Goal: Task Accomplishment & Management: Use online tool/utility

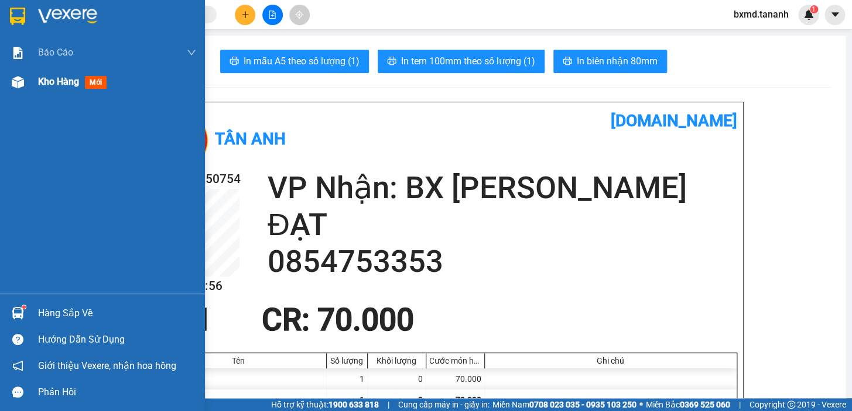
click at [29, 82] on div "Kho hàng mới" at bounding box center [102, 81] width 205 height 29
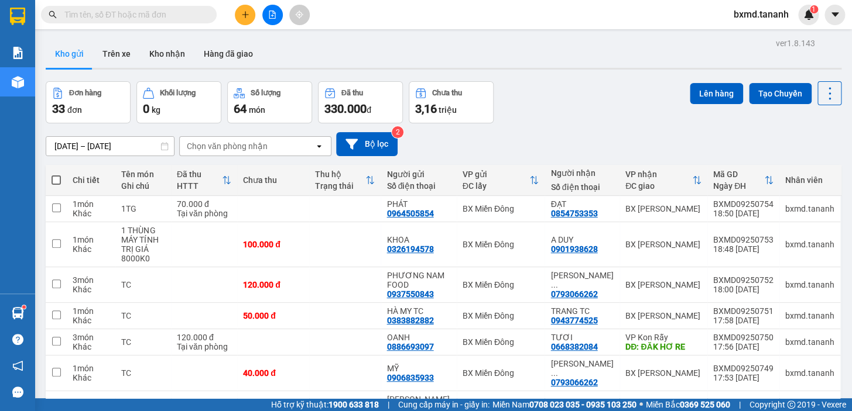
click at [58, 176] on span at bounding box center [56, 180] width 9 height 9
click at [56, 174] on input "checkbox" at bounding box center [56, 174] width 0 height 0
checkbox input "true"
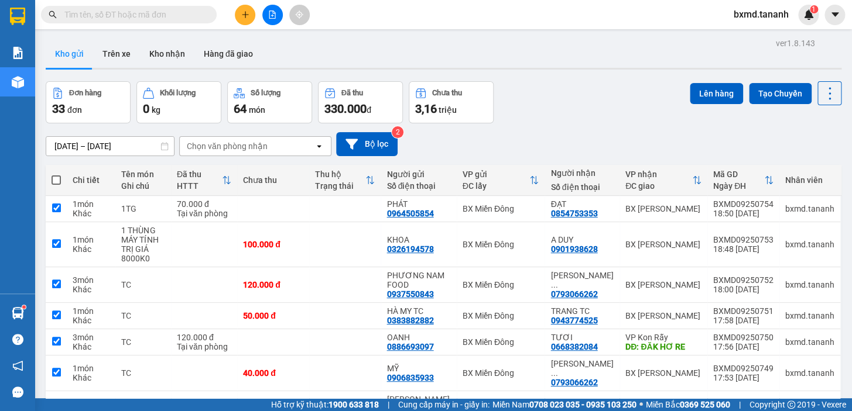
checkbox input "true"
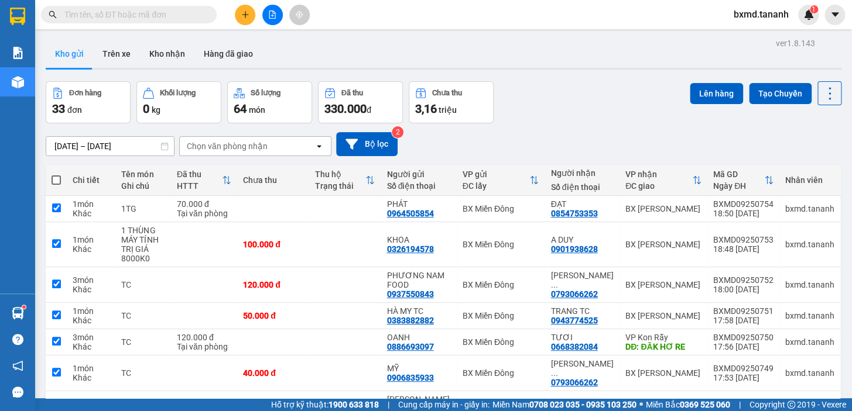
checkbox input "true"
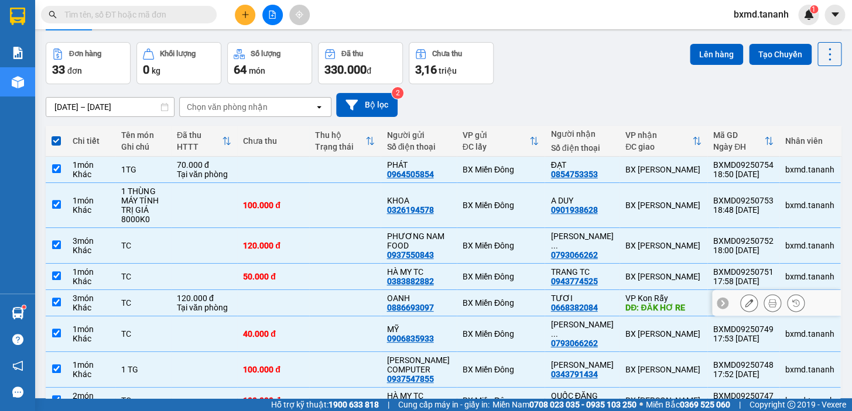
scroll to position [146, 0]
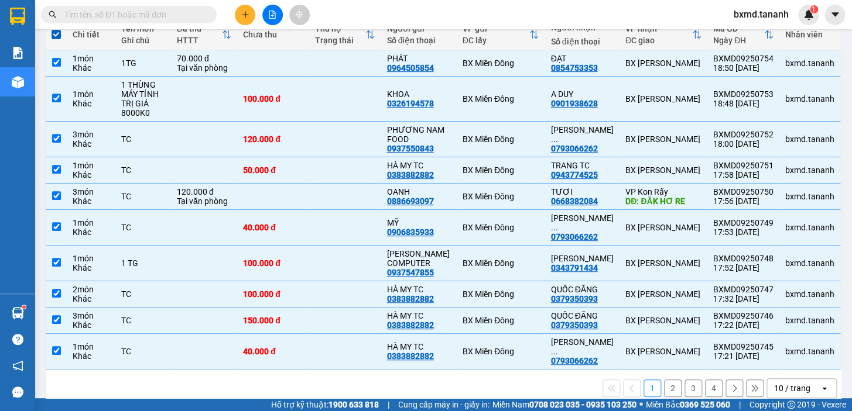
click at [664, 380] on button "2" at bounding box center [673, 389] width 18 height 18
checkbox input "false"
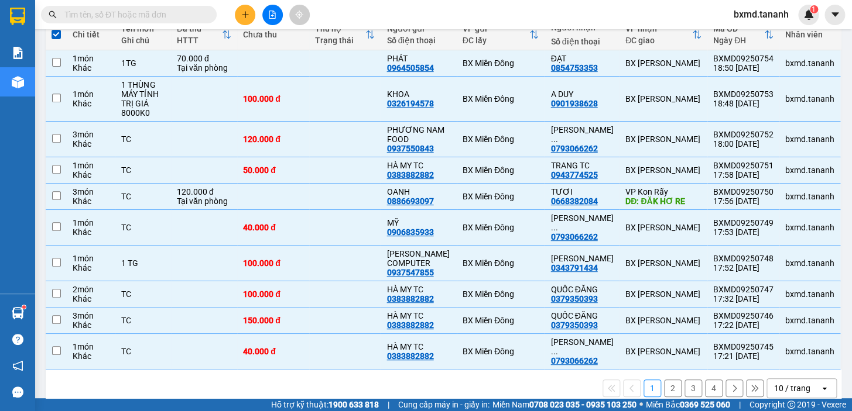
checkbox input "false"
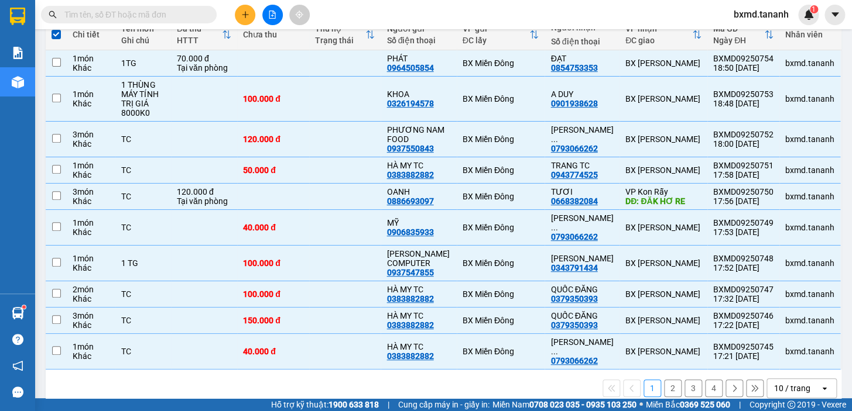
checkbox input "false"
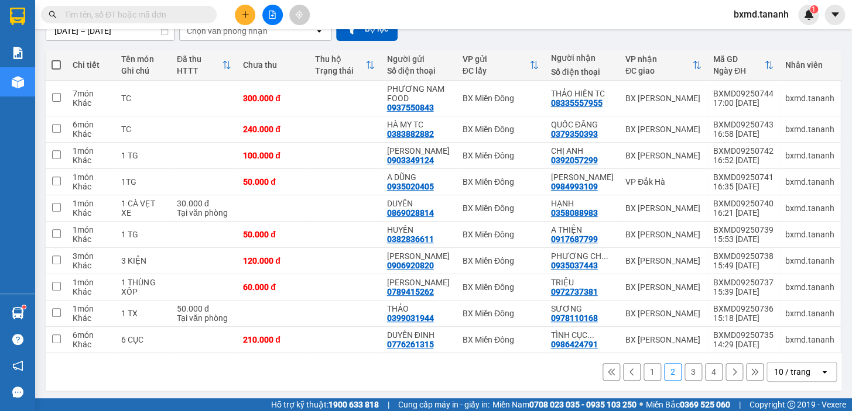
scroll to position [117, 0]
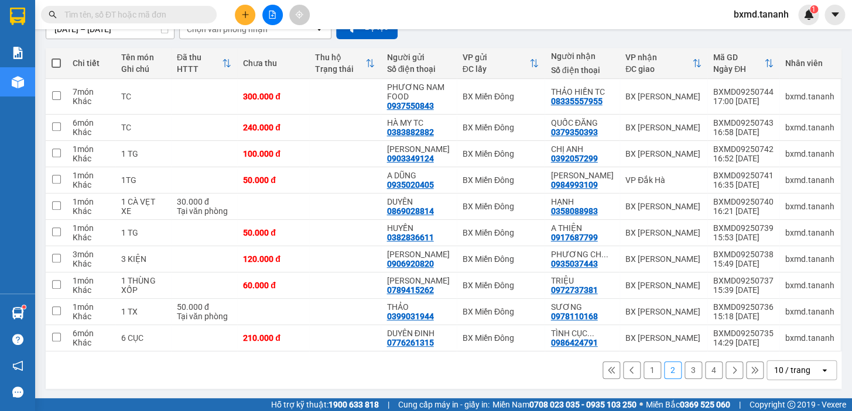
click at [687, 365] on button "3" at bounding box center [693, 371] width 18 height 18
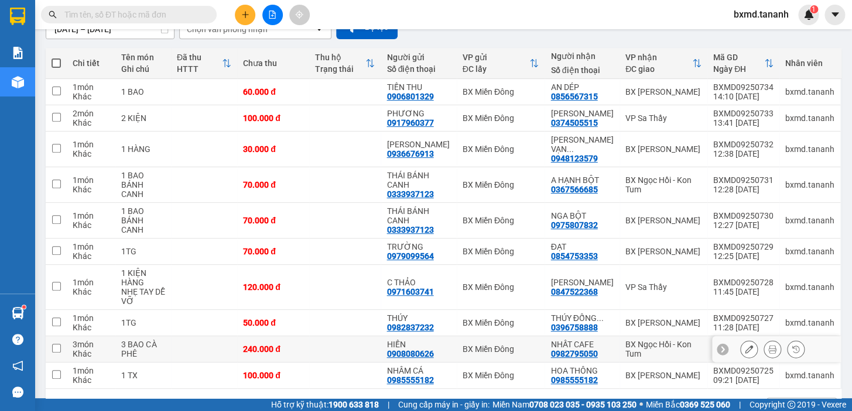
scroll to position [146, 0]
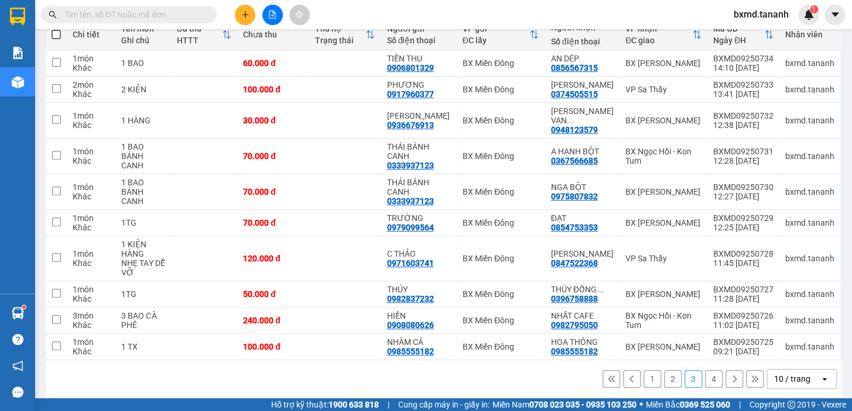
click at [705, 370] on button "4" at bounding box center [714, 379] width 18 height 18
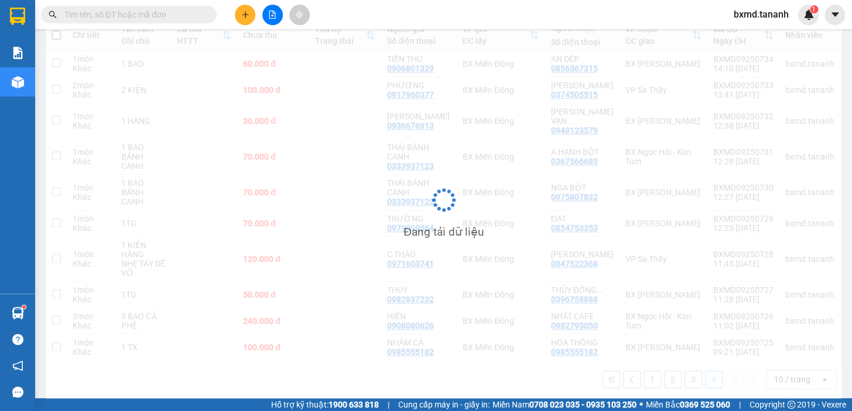
scroll to position [53, 0]
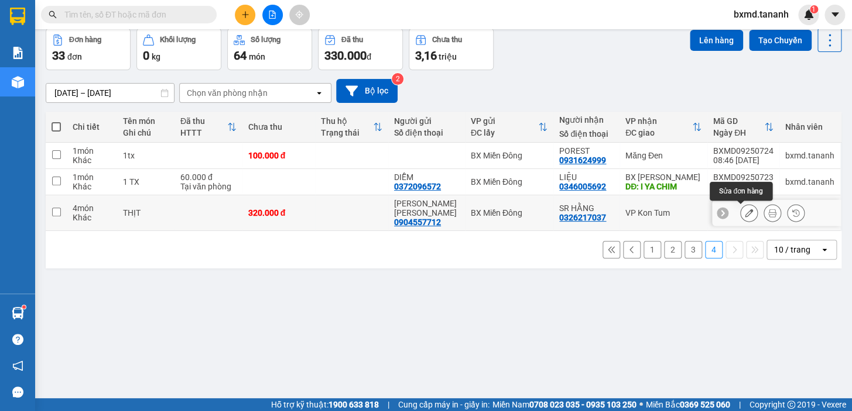
click at [748, 214] on button at bounding box center [748, 213] width 16 height 20
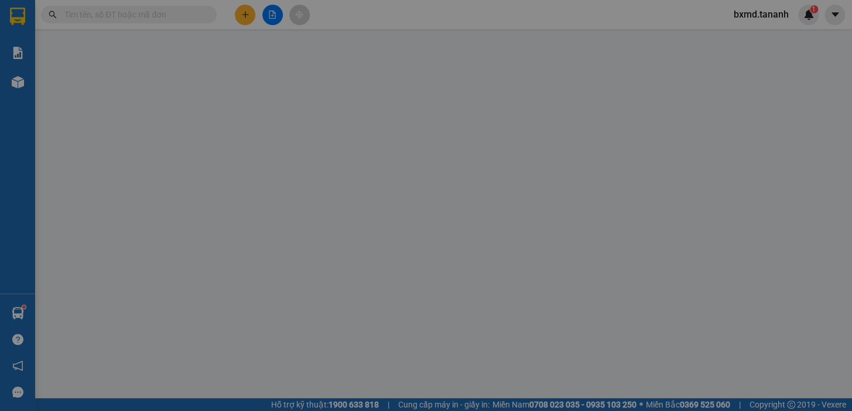
type input "0904557712"
type input "0326217037"
type input "320.000"
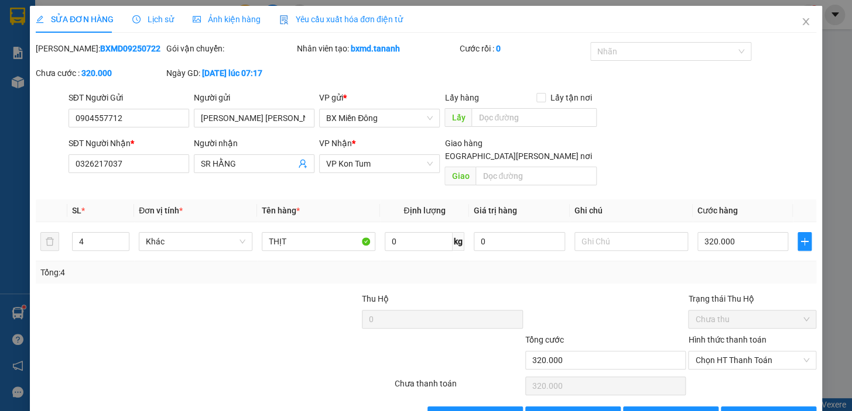
click at [743, 375] on div "Chọn HT Thanh Toán" at bounding box center [752, 386] width 131 height 23
click at [749, 352] on span "Chọn HT Thanh Toán" at bounding box center [752, 361] width 114 height 18
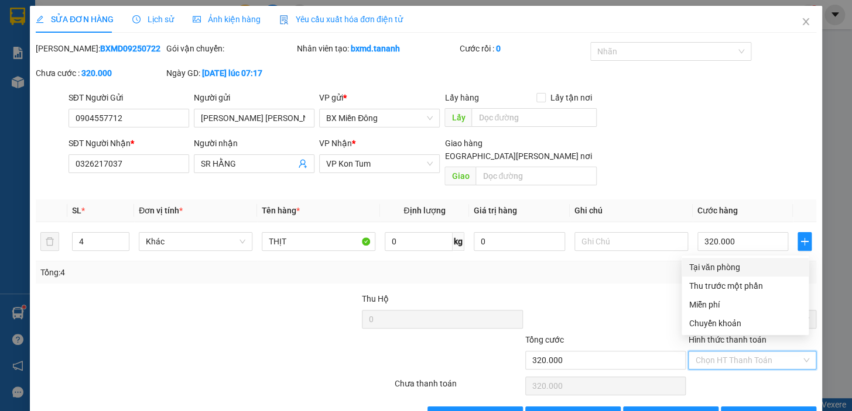
click at [729, 272] on div "Tại văn phòng" at bounding box center [744, 267] width 113 height 13
type input "0"
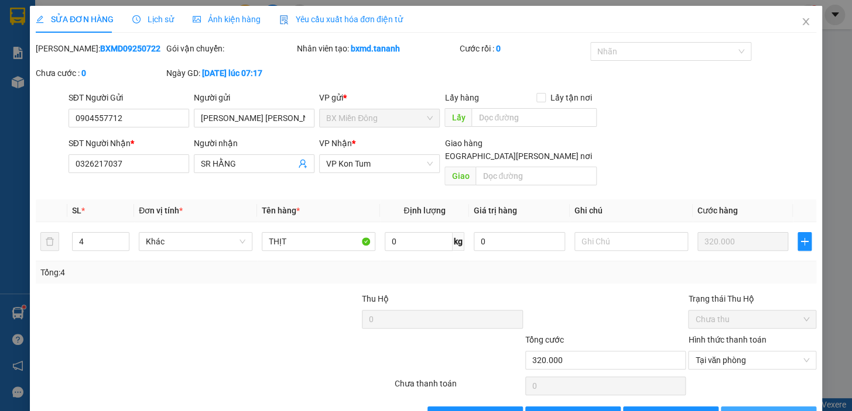
click at [775, 410] on span "[PERSON_NAME] và In" at bounding box center [784, 416] width 82 height 13
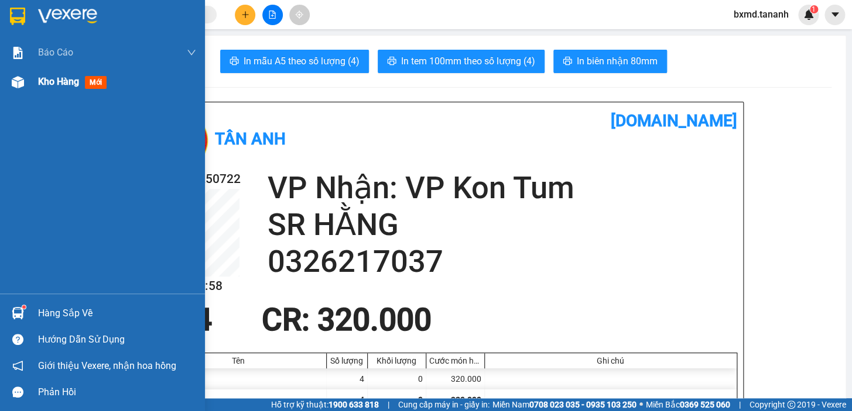
click at [42, 77] on span "Kho hàng" at bounding box center [58, 81] width 41 height 11
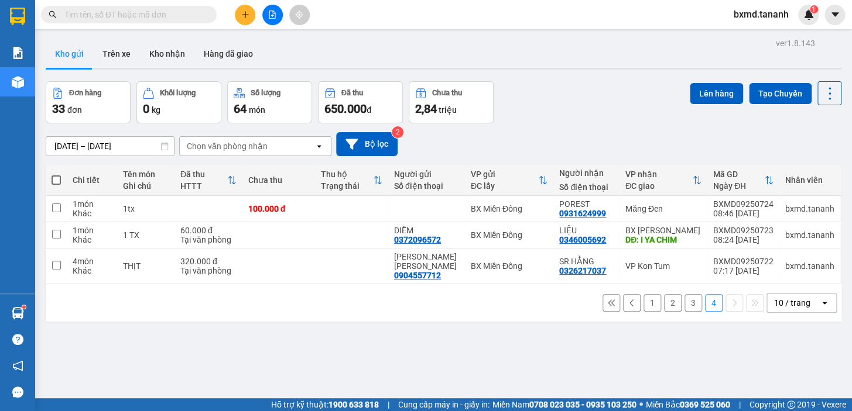
click at [53, 185] on label at bounding box center [56, 180] width 9 height 12
click at [56, 174] on input "checkbox" at bounding box center [56, 174] width 0 height 0
checkbox input "true"
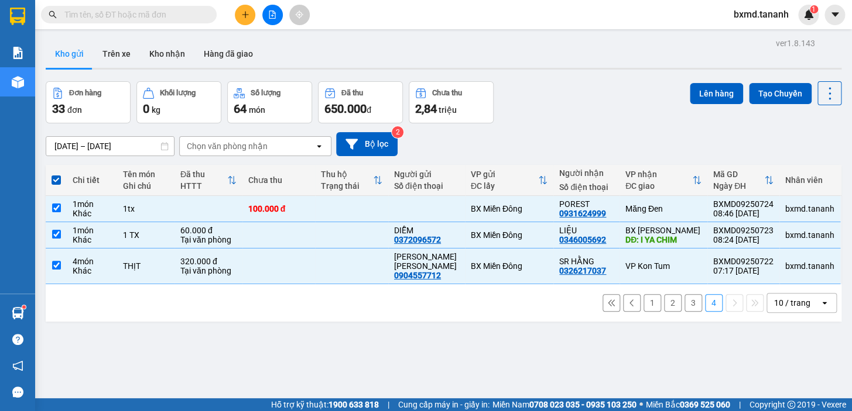
click at [643, 304] on button "1" at bounding box center [652, 303] width 18 height 18
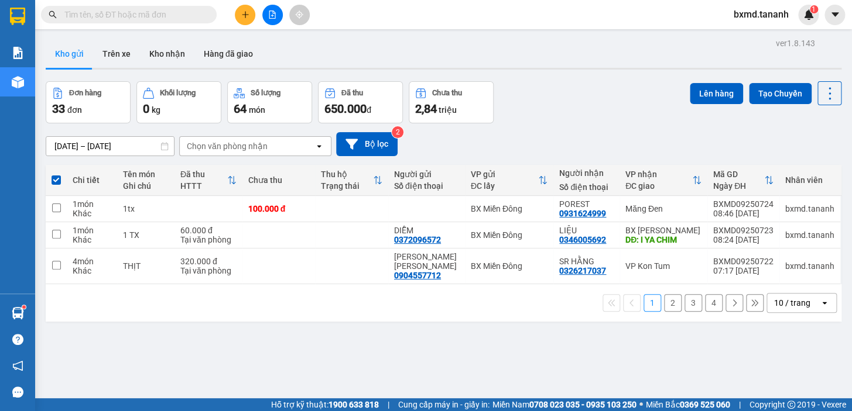
checkbox input "false"
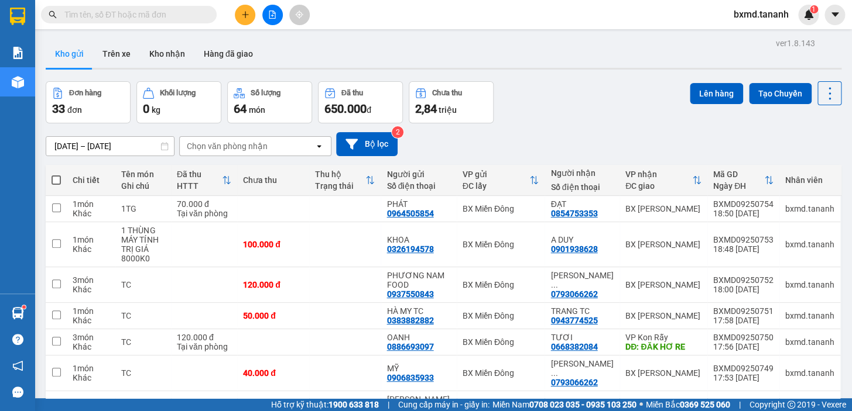
click at [58, 180] on span at bounding box center [56, 180] width 9 height 9
click at [56, 174] on input "checkbox" at bounding box center [56, 174] width 0 height 0
checkbox input "true"
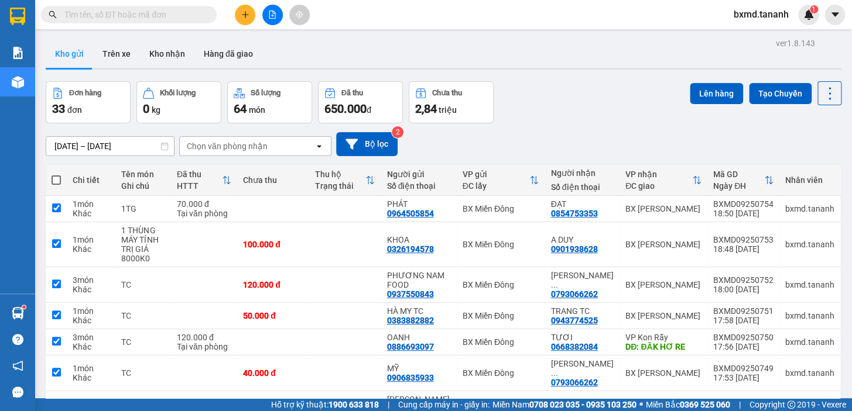
checkbox input "true"
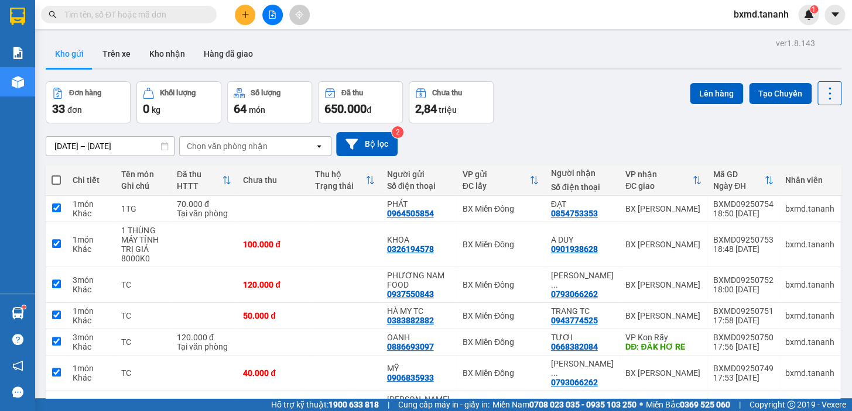
checkbox input "true"
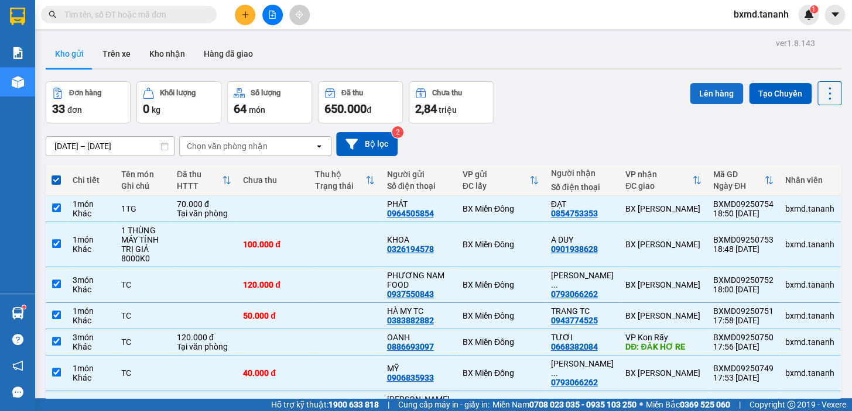
click at [718, 96] on button "Lên hàng" at bounding box center [715, 93] width 53 height 21
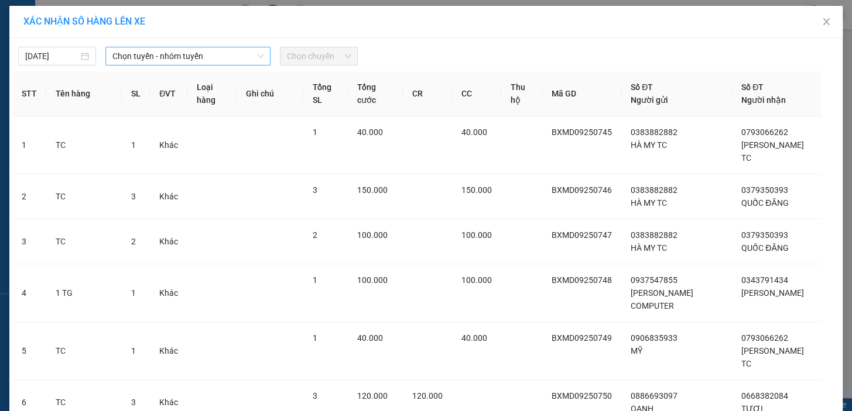
click at [215, 64] on span "Chọn tuyến - nhóm tuyến" at bounding box center [187, 56] width 151 height 18
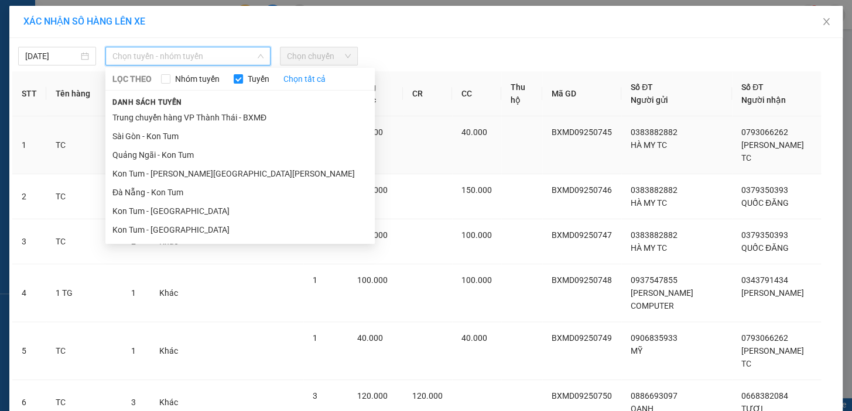
click at [177, 132] on li "Sài Gòn - Kon Tum" at bounding box center [239, 136] width 269 height 19
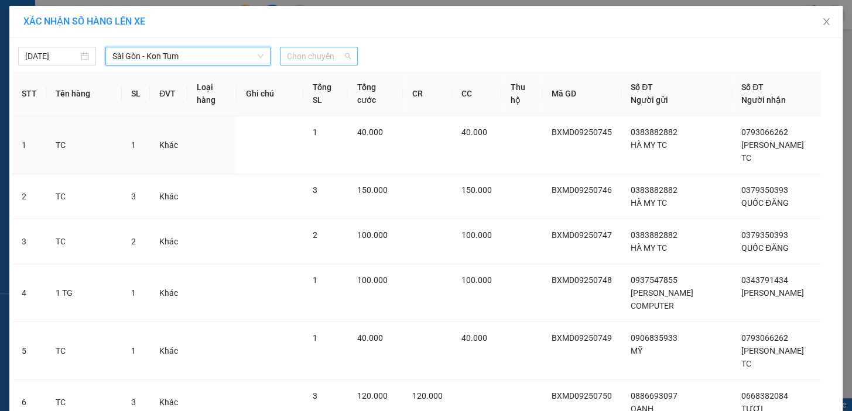
click at [315, 56] on span "Chọn chuyến" at bounding box center [319, 56] width 64 height 18
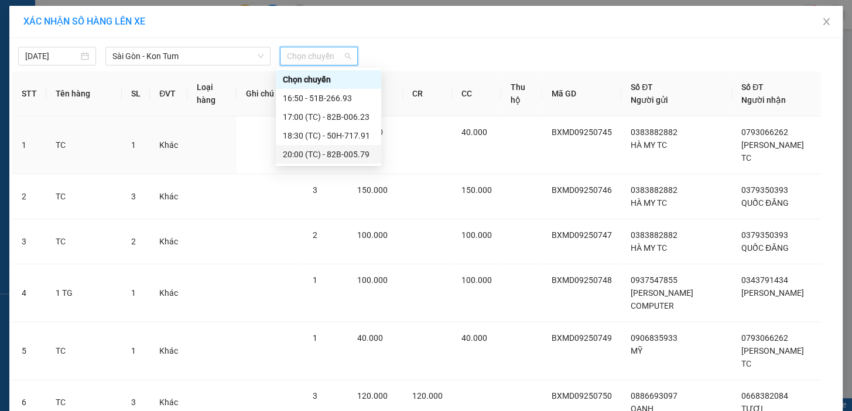
click at [341, 150] on div "20:00 (TC) - 82B-005.79" at bounding box center [328, 154] width 91 height 13
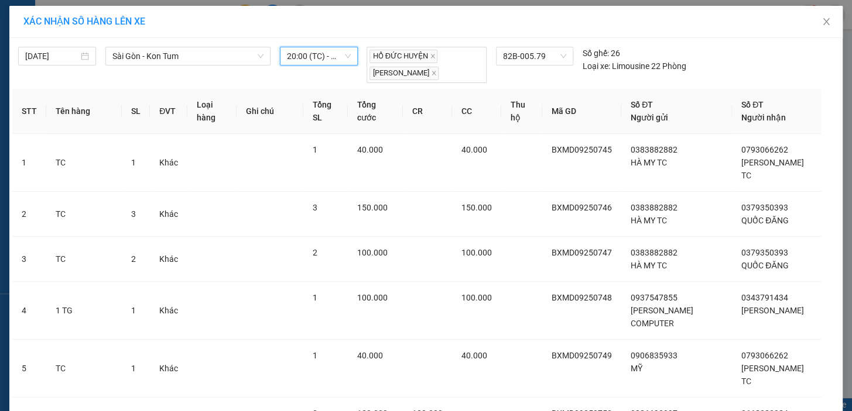
scroll to position [309, 0]
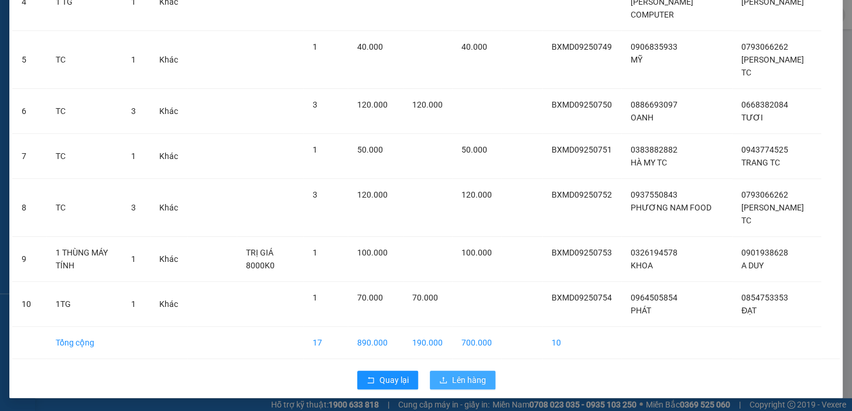
click at [461, 381] on span "Lên hàng" at bounding box center [469, 380] width 34 height 13
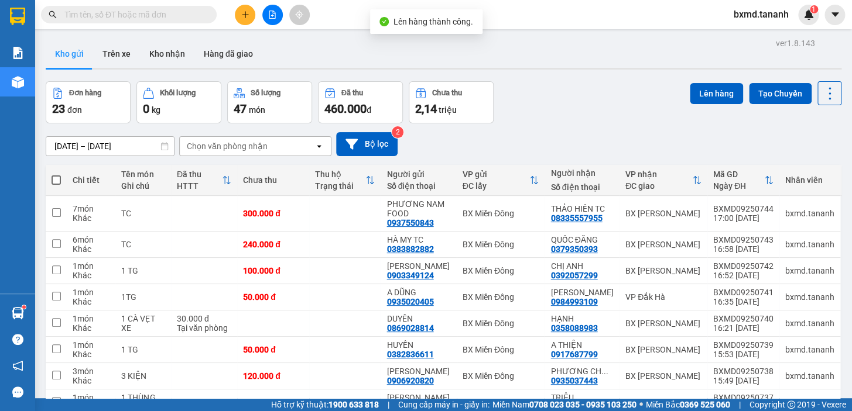
click at [55, 182] on span at bounding box center [56, 180] width 9 height 9
click at [56, 174] on input "checkbox" at bounding box center [56, 174] width 0 height 0
checkbox input "true"
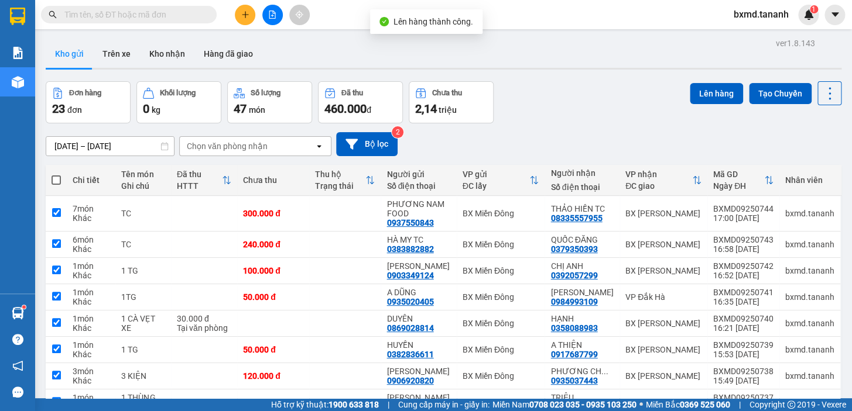
checkbox input "true"
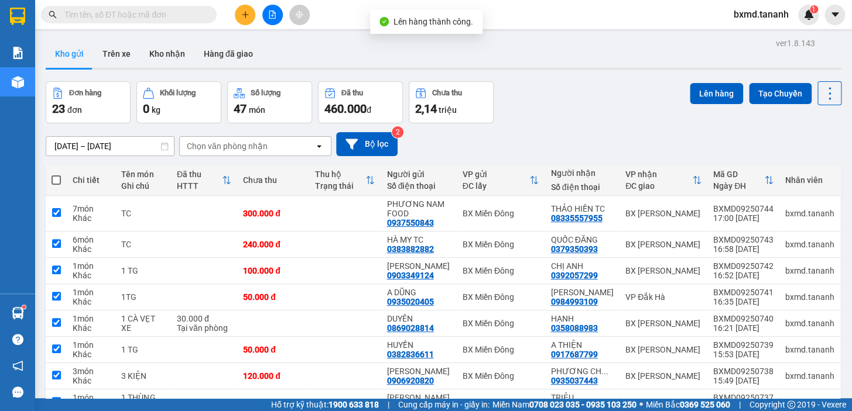
checkbox input "true"
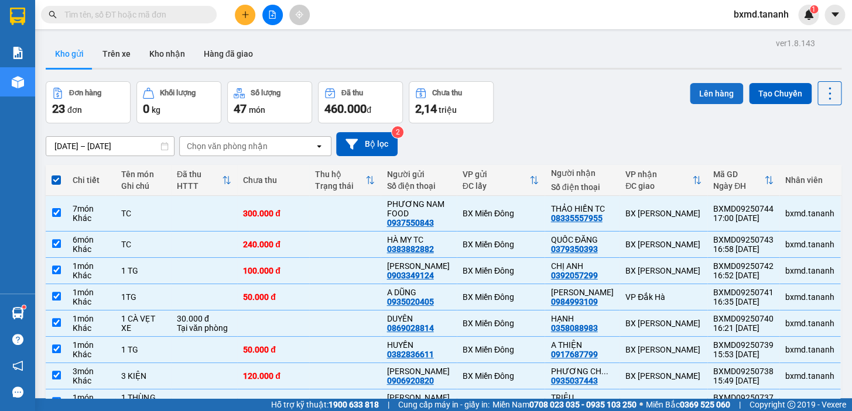
click at [692, 91] on button "Lên hàng" at bounding box center [715, 93] width 53 height 21
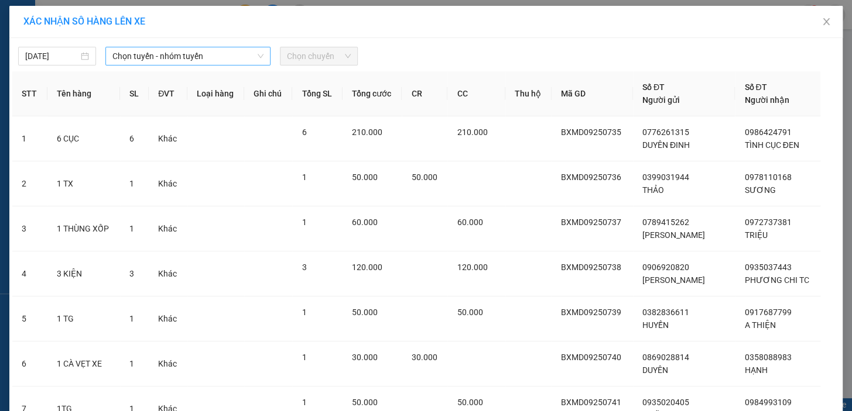
click at [235, 59] on span "Chọn tuyến - nhóm tuyến" at bounding box center [187, 56] width 151 height 18
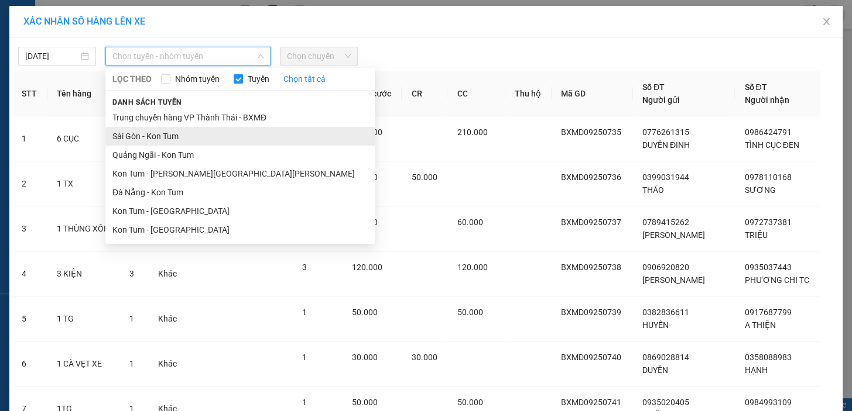
click at [193, 140] on li "Sài Gòn - Kon Tum" at bounding box center [239, 136] width 269 height 19
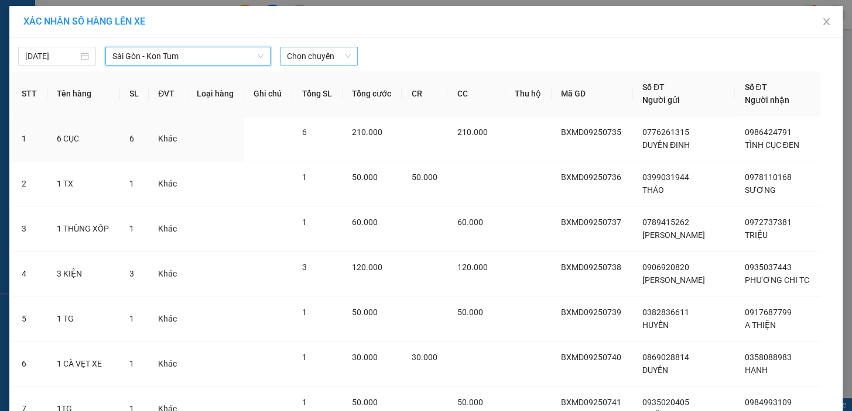
click at [303, 59] on span "Chọn chuyến" at bounding box center [319, 56] width 64 height 18
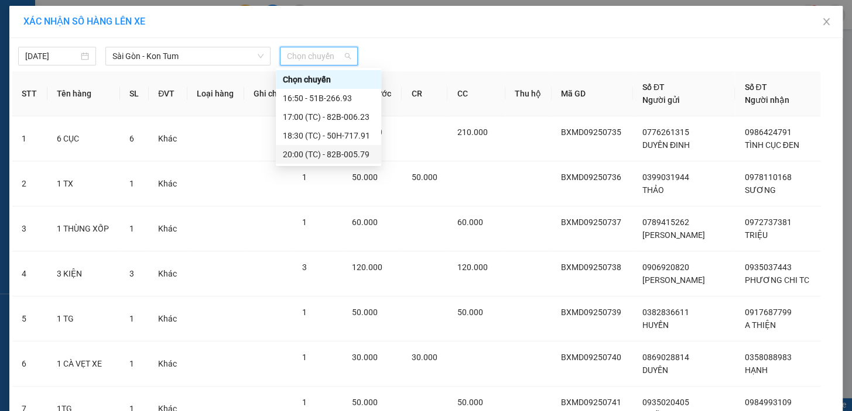
click at [357, 156] on div "20:00 (TC) - 82B-005.79" at bounding box center [328, 154] width 91 height 13
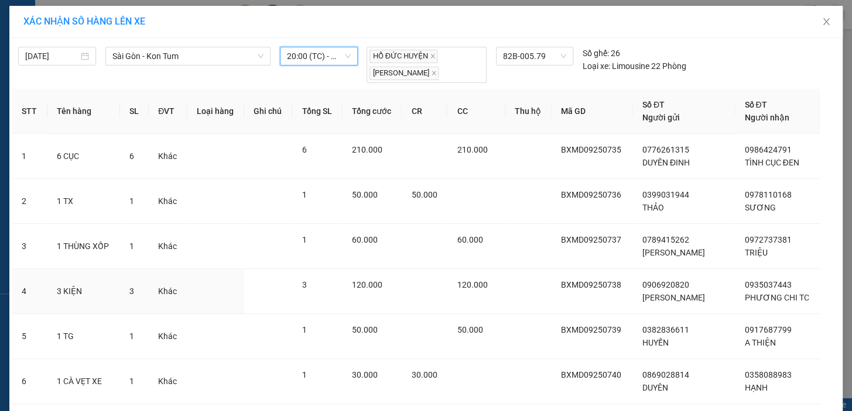
scroll to position [258, 0]
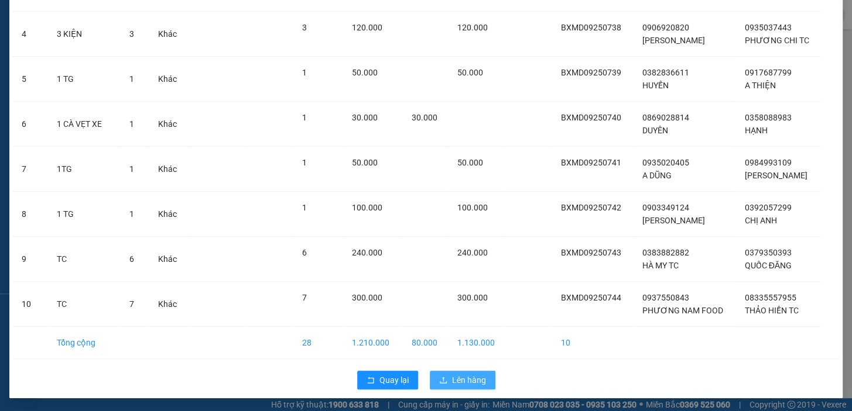
click at [466, 375] on span "Lên hàng" at bounding box center [469, 380] width 34 height 13
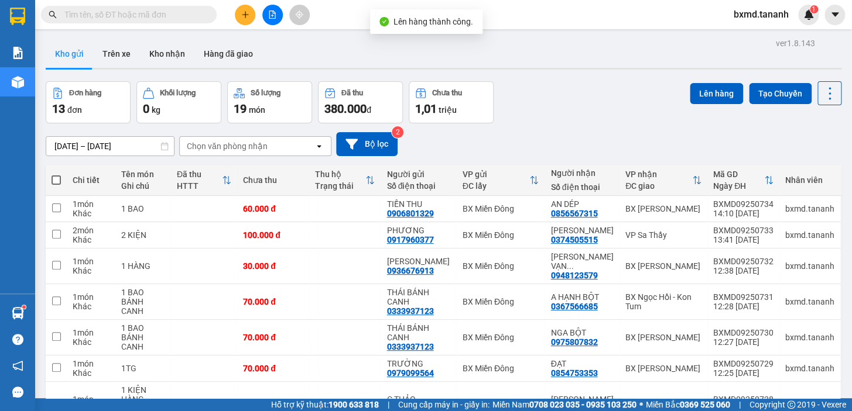
click at [53, 183] on span at bounding box center [56, 180] width 9 height 9
click at [56, 174] on input "checkbox" at bounding box center [56, 174] width 0 height 0
checkbox input "true"
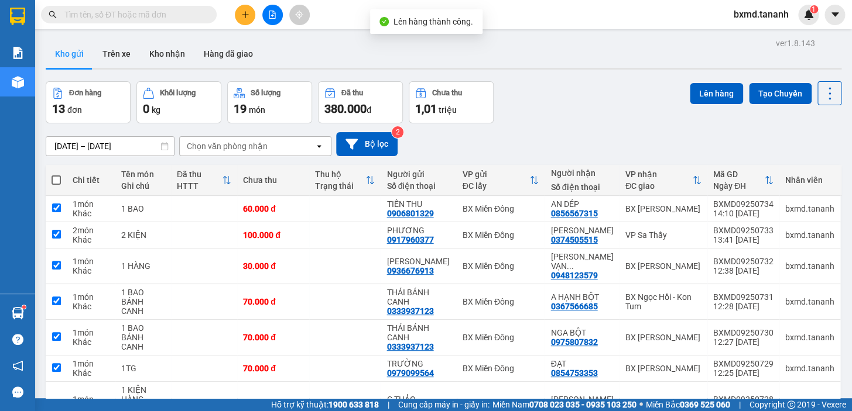
checkbox input "true"
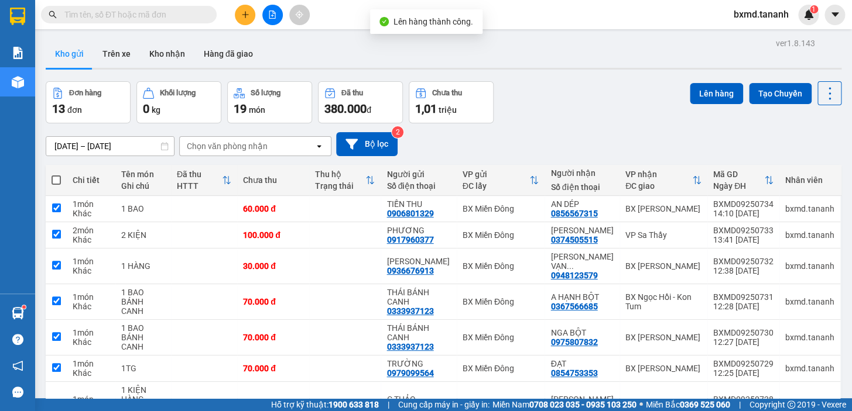
checkbox input "true"
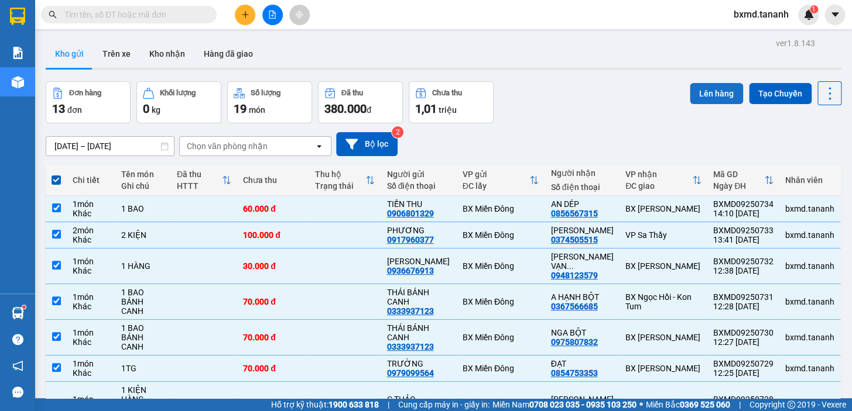
click at [708, 95] on button "Lên hàng" at bounding box center [715, 93] width 53 height 21
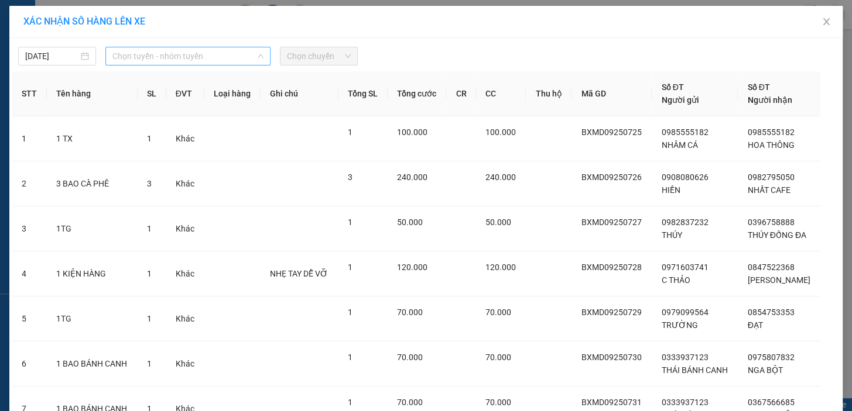
click at [152, 56] on span "Chọn tuyến - nhóm tuyến" at bounding box center [187, 56] width 151 height 18
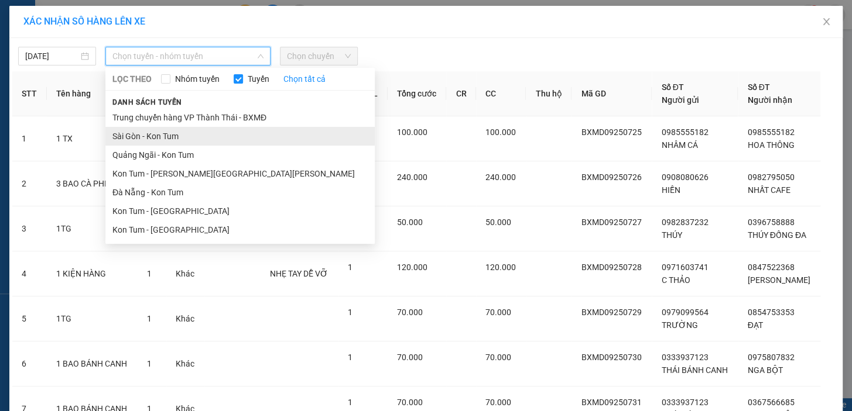
click at [135, 133] on li "Sài Gòn - Kon Tum" at bounding box center [239, 136] width 269 height 19
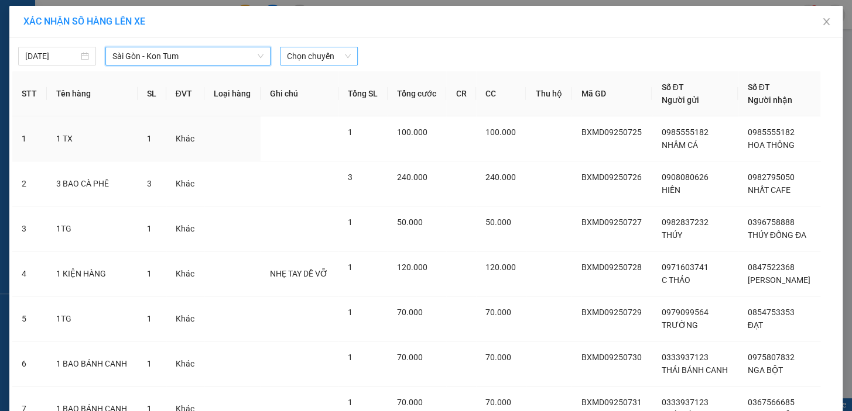
click at [315, 57] on span "Chọn chuyến" at bounding box center [319, 56] width 64 height 18
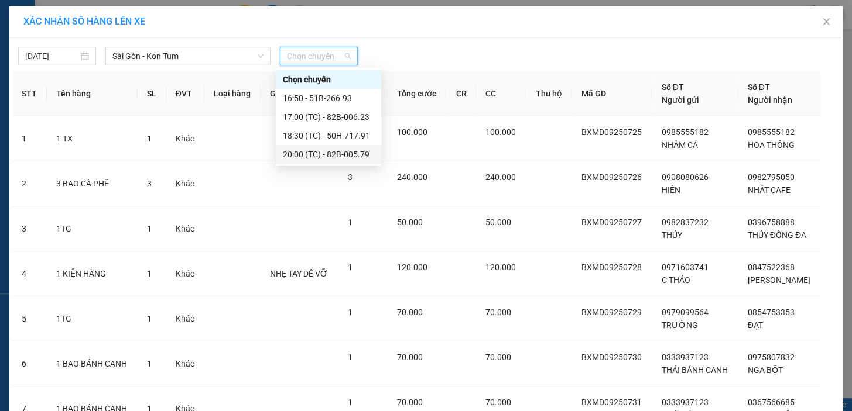
click at [344, 155] on div "20:00 (TC) - 82B-005.79" at bounding box center [328, 154] width 91 height 13
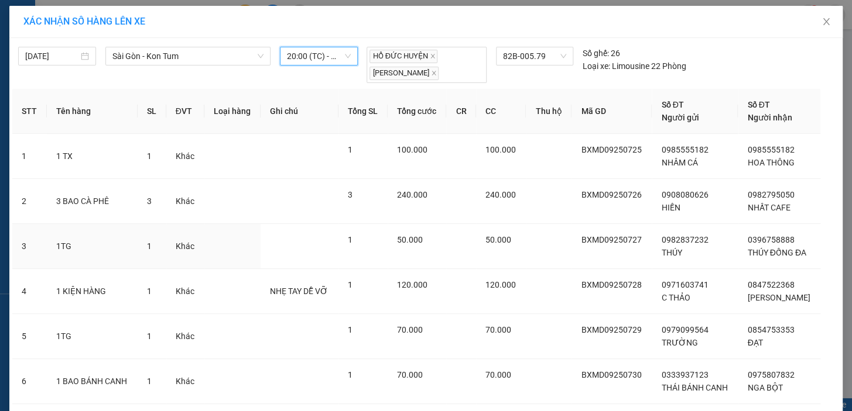
scroll to position [258, 0]
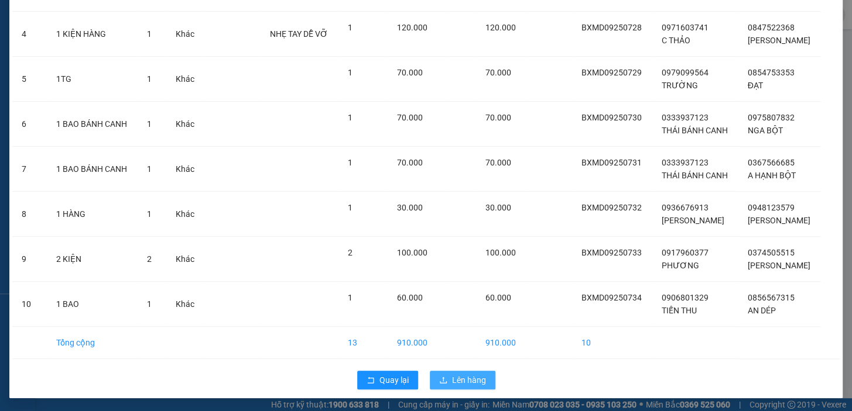
click at [452, 372] on button "Lên hàng" at bounding box center [463, 380] width 66 height 19
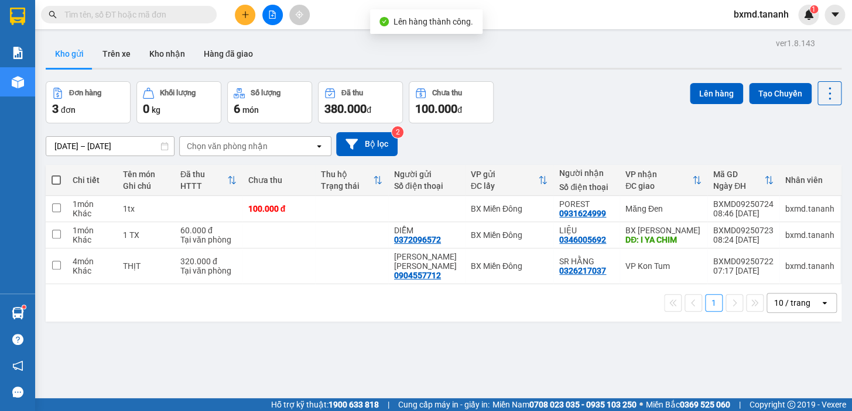
click at [53, 180] on span at bounding box center [56, 180] width 9 height 9
click at [56, 174] on input "checkbox" at bounding box center [56, 174] width 0 height 0
checkbox input "true"
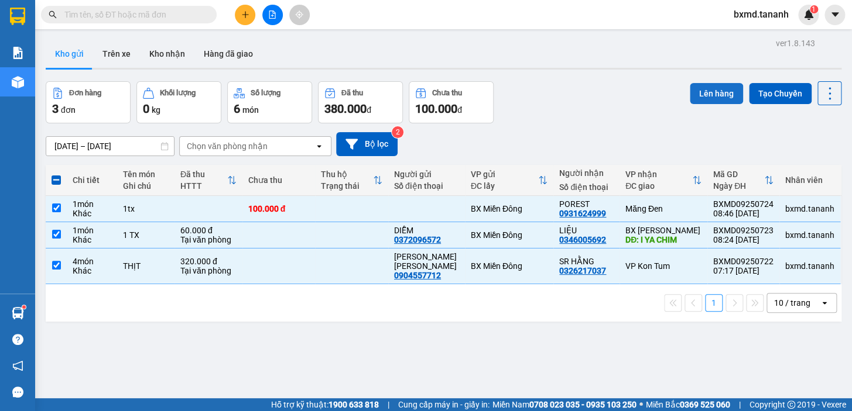
click at [696, 98] on button "Lên hàng" at bounding box center [715, 93] width 53 height 21
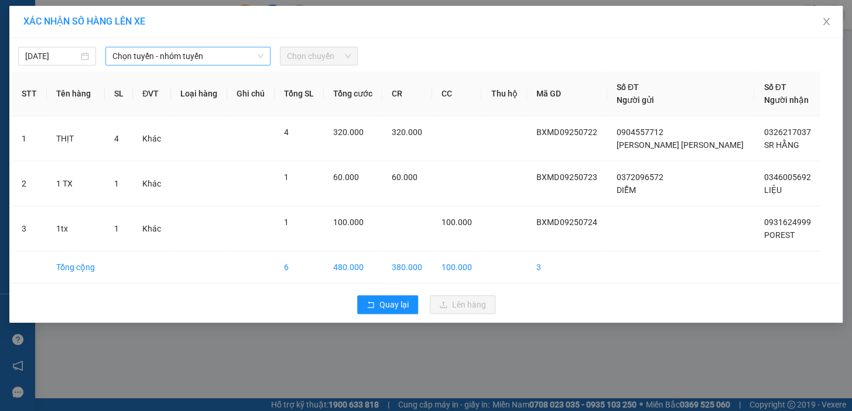
click at [159, 50] on span "Chọn tuyến - nhóm tuyến" at bounding box center [187, 56] width 151 height 18
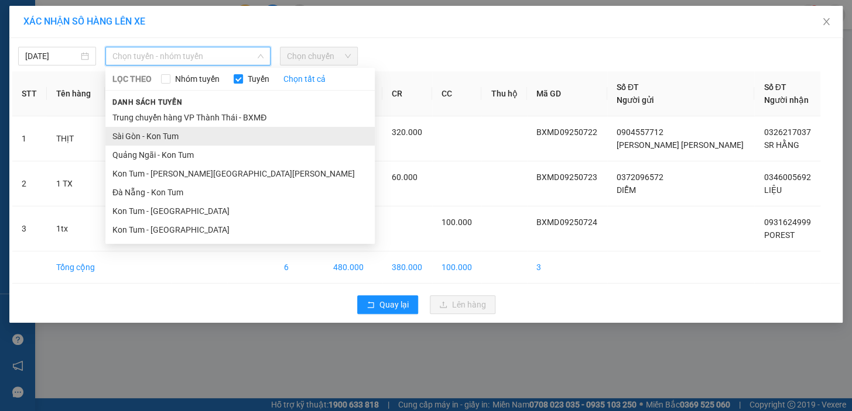
click at [157, 131] on li "Sài Gòn - Kon Tum" at bounding box center [239, 136] width 269 height 19
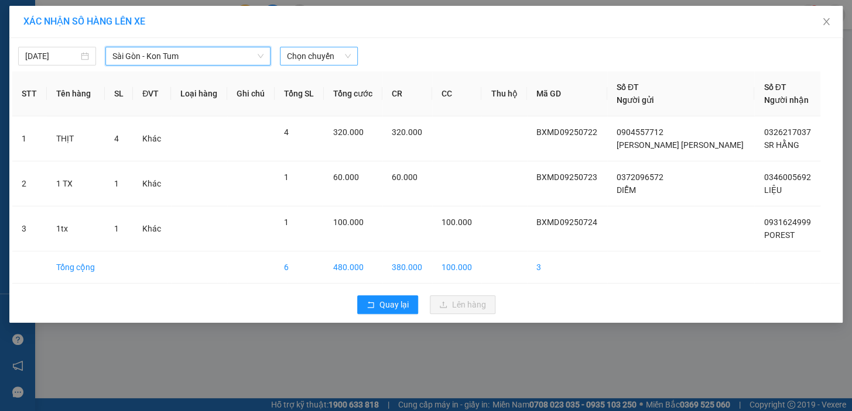
click at [333, 57] on span "Chọn chuyến" at bounding box center [319, 56] width 64 height 18
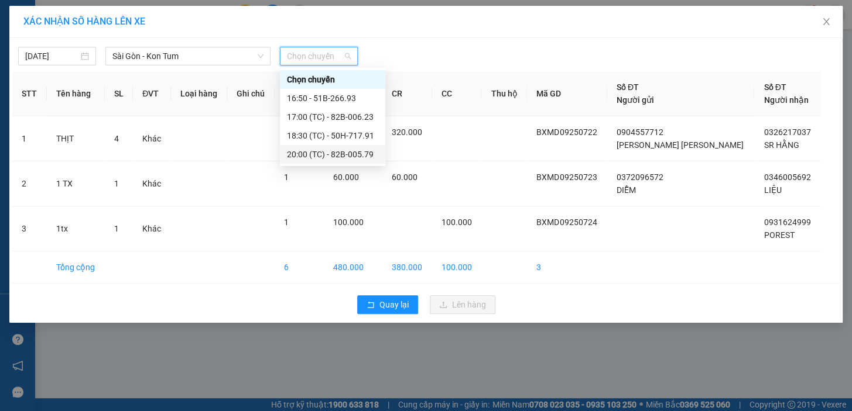
click at [333, 162] on div "20:00 (TC) - 82B-005.79" at bounding box center [332, 154] width 105 height 19
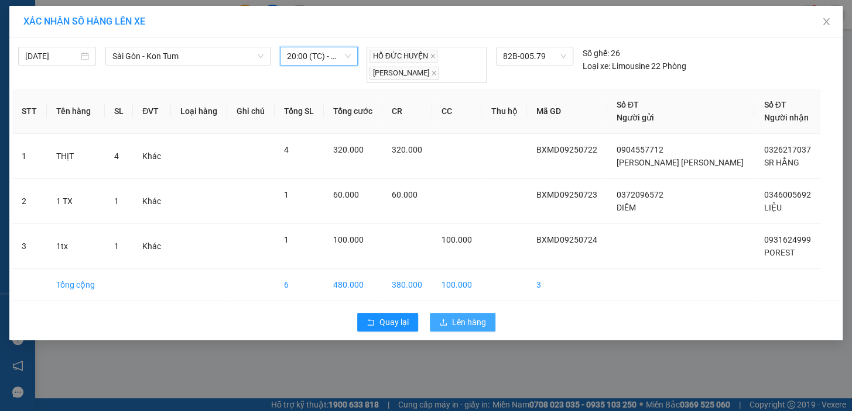
click at [470, 317] on span "Lên hàng" at bounding box center [469, 322] width 34 height 13
